Goal: Check status: Check status

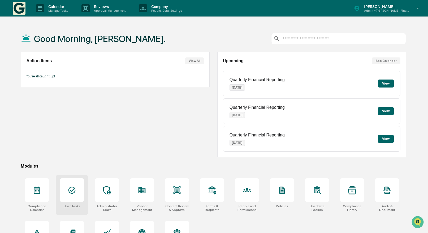
click at [73, 186] on icon at bounding box center [72, 190] width 8 height 8
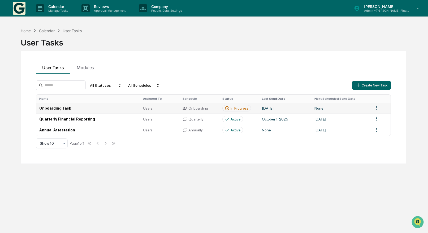
click at [51, 107] on td "Onboarding Task" at bounding box center [88, 107] width 104 height 11
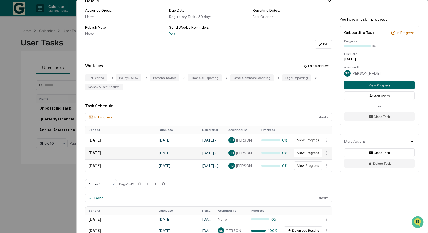
scroll to position [106, 0]
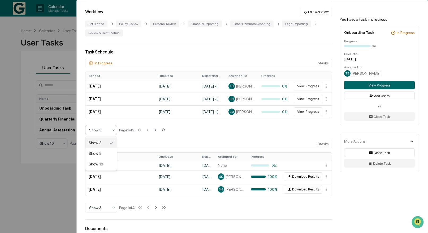
click at [113, 130] on icon at bounding box center [114, 130] width 4 height 4
click at [102, 164] on div "Show 10" at bounding box center [100, 163] width 31 height 11
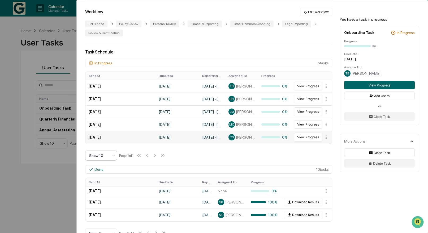
scroll to position [239, 0]
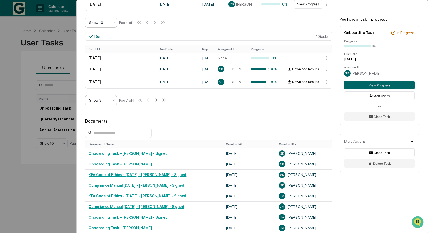
click at [114, 100] on icon at bounding box center [114, 100] width 4 height 4
click at [108, 133] on div "Show 10" at bounding box center [100, 134] width 31 height 11
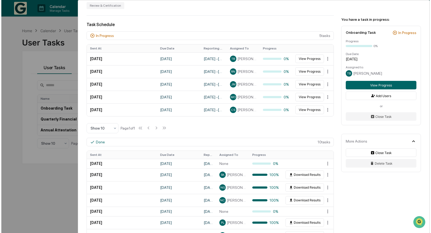
scroll to position [133, 0]
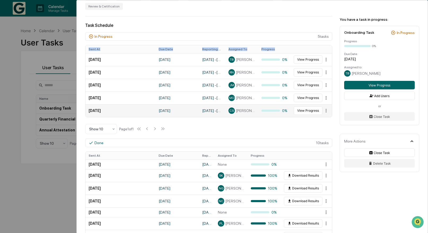
drag, startPoint x: 87, startPoint y: 59, endPoint x: 327, endPoint y: 114, distance: 245.6
click at [327, 114] on tbody "[DATE] [DATE] June 9, 2025 - [DATE] TB [PERSON_NAME] 0% View Progress [DATE] [D…" at bounding box center [208, 85] width 247 height 64
copy thead "Sent At Due Date Reporting Date Assigned To Progress"
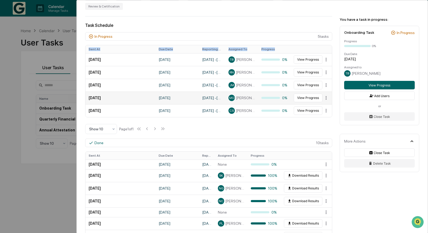
click at [237, 98] on span "[PERSON_NAME]" at bounding box center [245, 98] width 19 height 4
click at [302, 99] on button "View Progress" at bounding box center [308, 97] width 29 height 8
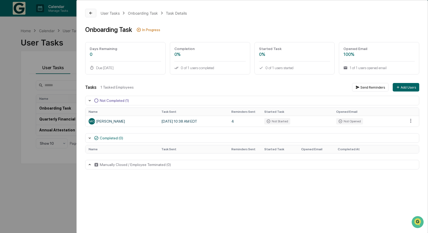
click at [89, 14] on icon at bounding box center [91, 13] width 4 height 4
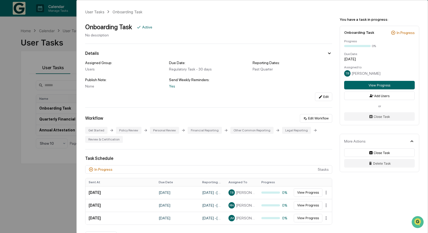
click at [32, 207] on div "User Tasks Onboarding Task Onboarding Task Active No description Details Assign…" at bounding box center [214, 116] width 428 height 233
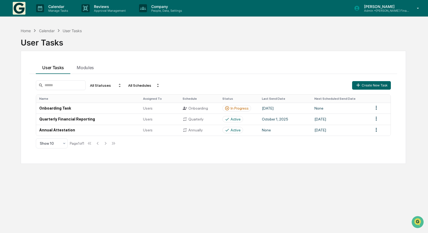
click at [101, 210] on div "Home Calendar User Tasks User Tasks User Tasks Modules All Statuses All Schedul…" at bounding box center [213, 141] width 401 height 233
click at [25, 31] on div "Home" at bounding box center [26, 30] width 10 height 5
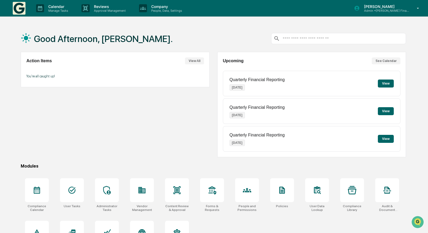
click at [137, 121] on div "Action Items View All You're all caught up!" at bounding box center [115, 104] width 189 height 105
click at [396, 7] on p "[PERSON_NAME]" at bounding box center [384, 6] width 49 height 5
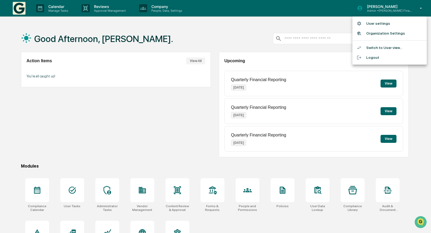
click at [371, 55] on li "Logout" at bounding box center [389, 58] width 74 height 10
